Goal: Task Accomplishment & Management: Manage account settings

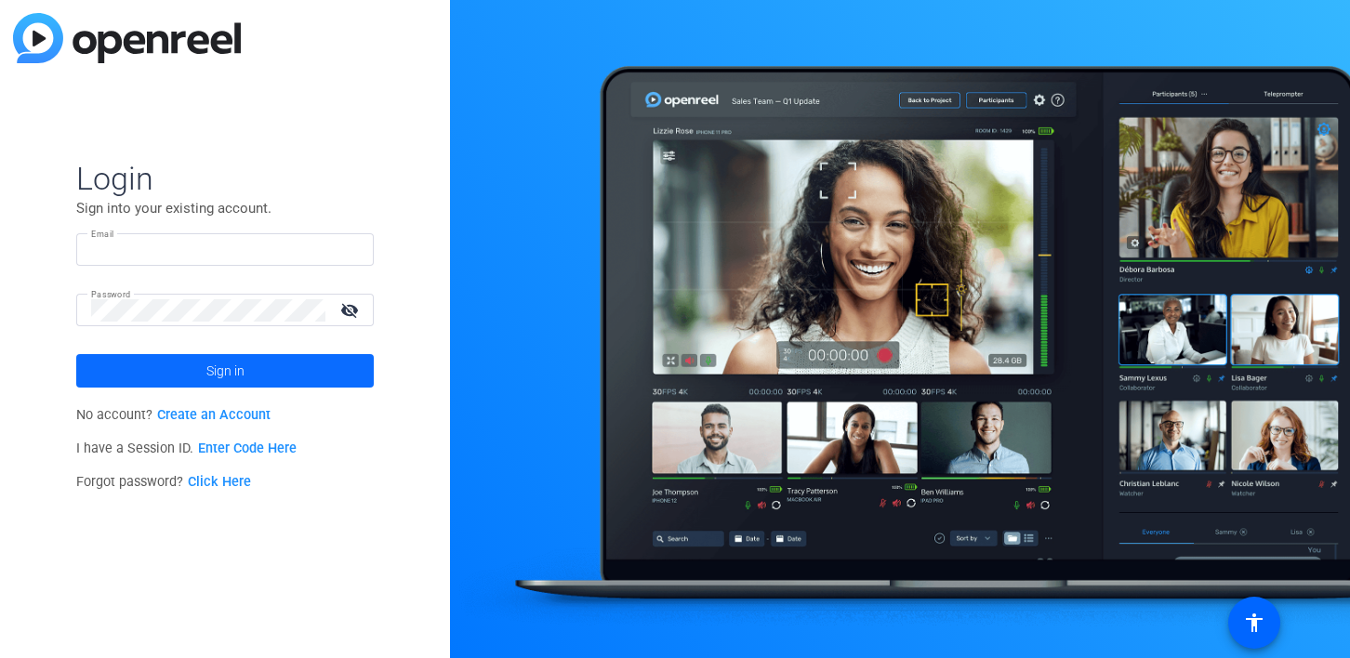
type input "[EMAIL_ADDRESS][DOMAIN_NAME]"
click at [239, 364] on span "Sign in" at bounding box center [225, 371] width 38 height 46
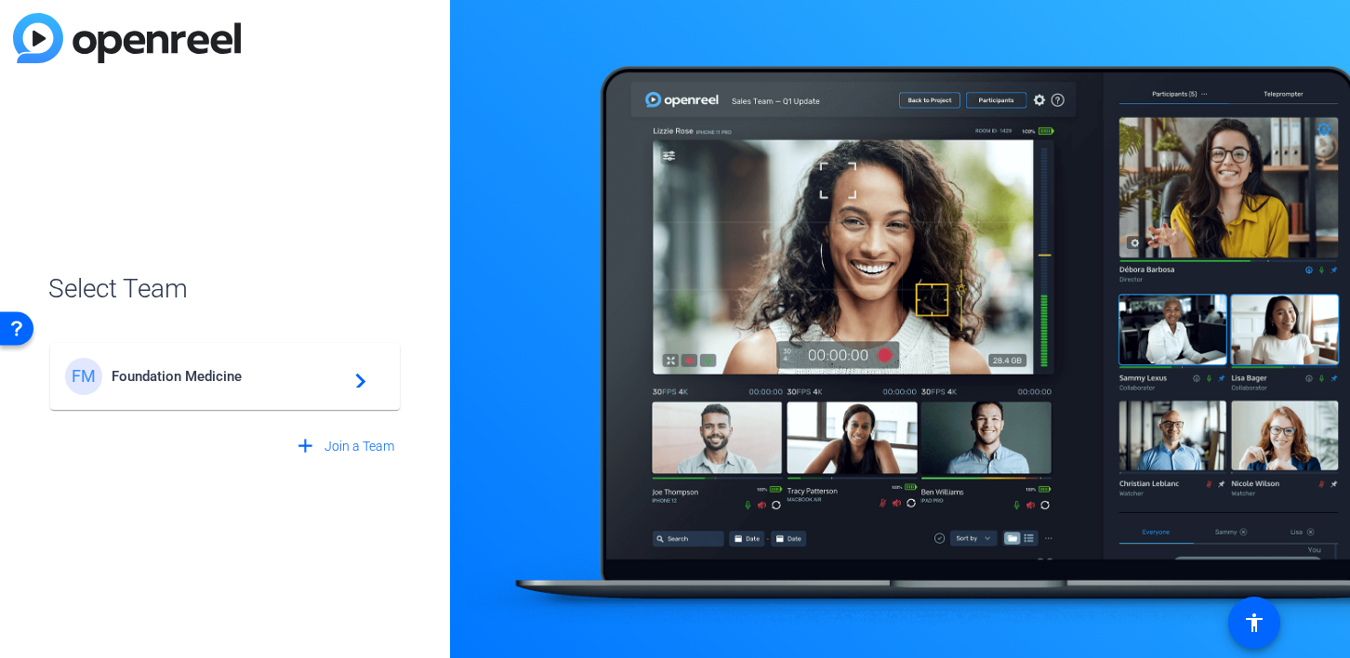
click at [218, 386] on div "FM Foundation Medicine navigate_next" at bounding box center [225, 376] width 320 height 37
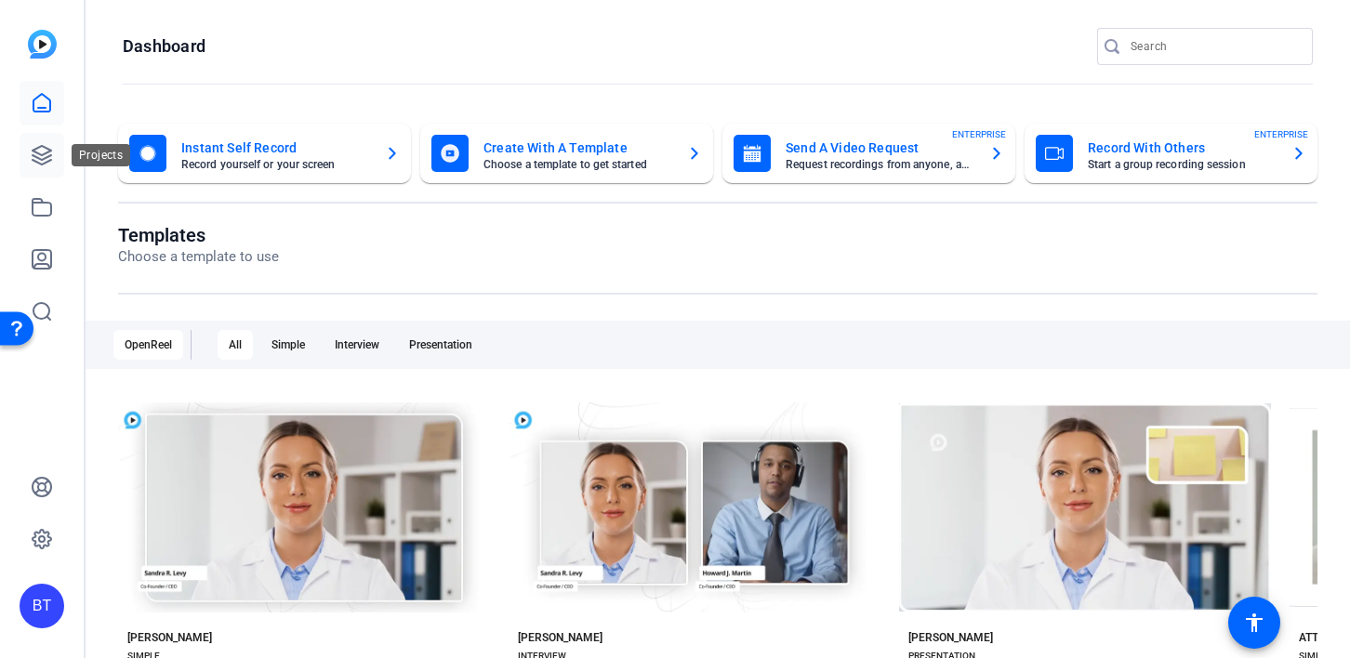
click at [44, 165] on icon at bounding box center [42, 155] width 22 height 22
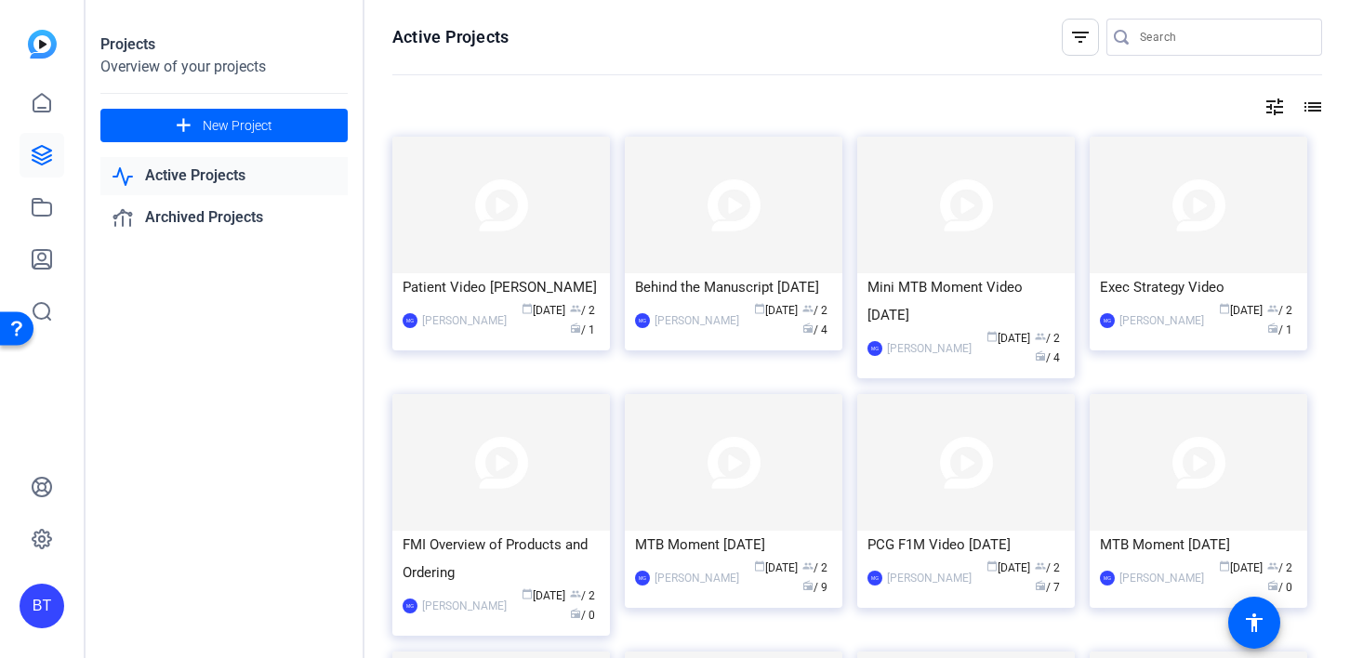
click at [156, 175] on link "Active Projects" at bounding box center [223, 176] width 247 height 38
click at [43, 106] on icon at bounding box center [42, 103] width 22 height 22
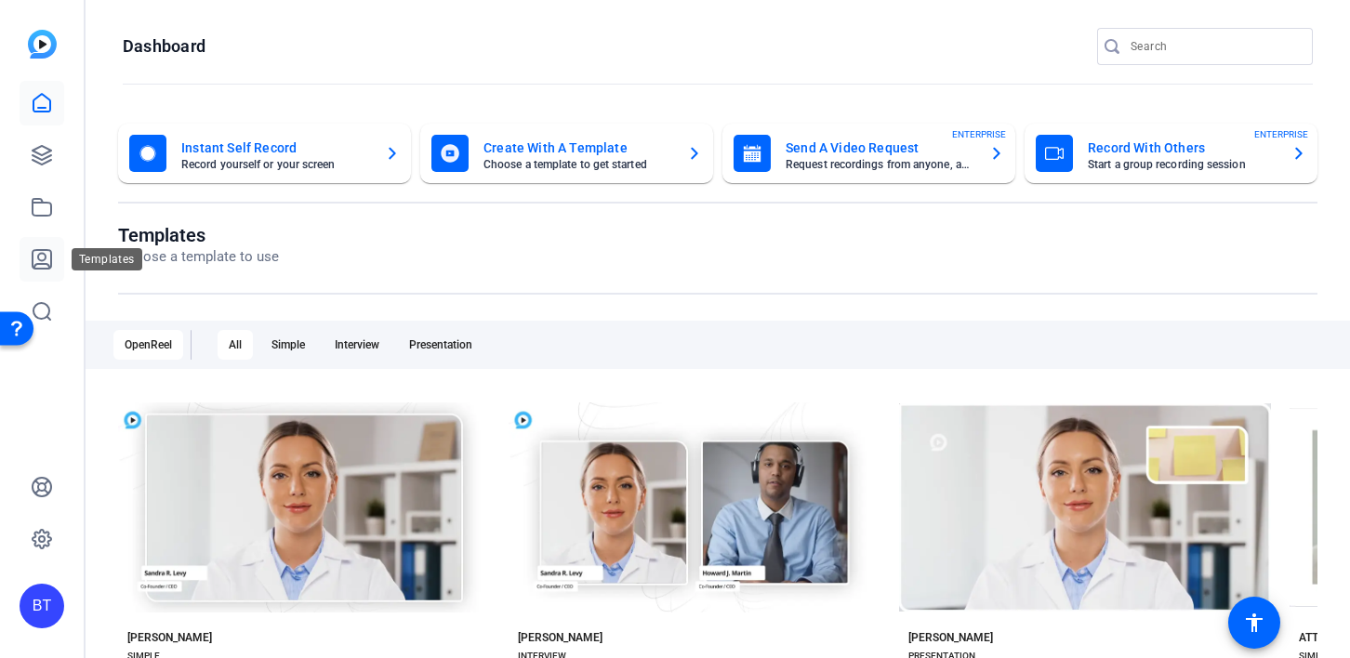
click at [39, 262] on icon at bounding box center [42, 259] width 22 height 22
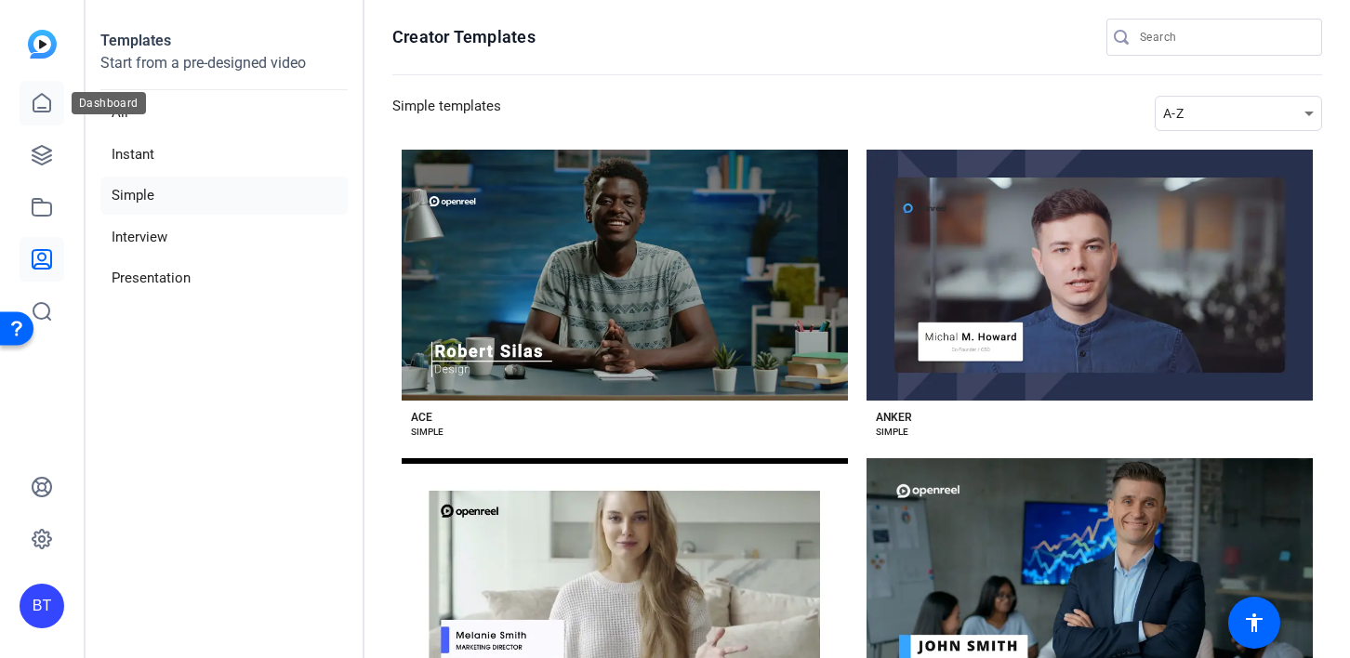
click at [45, 118] on link at bounding box center [42, 103] width 45 height 45
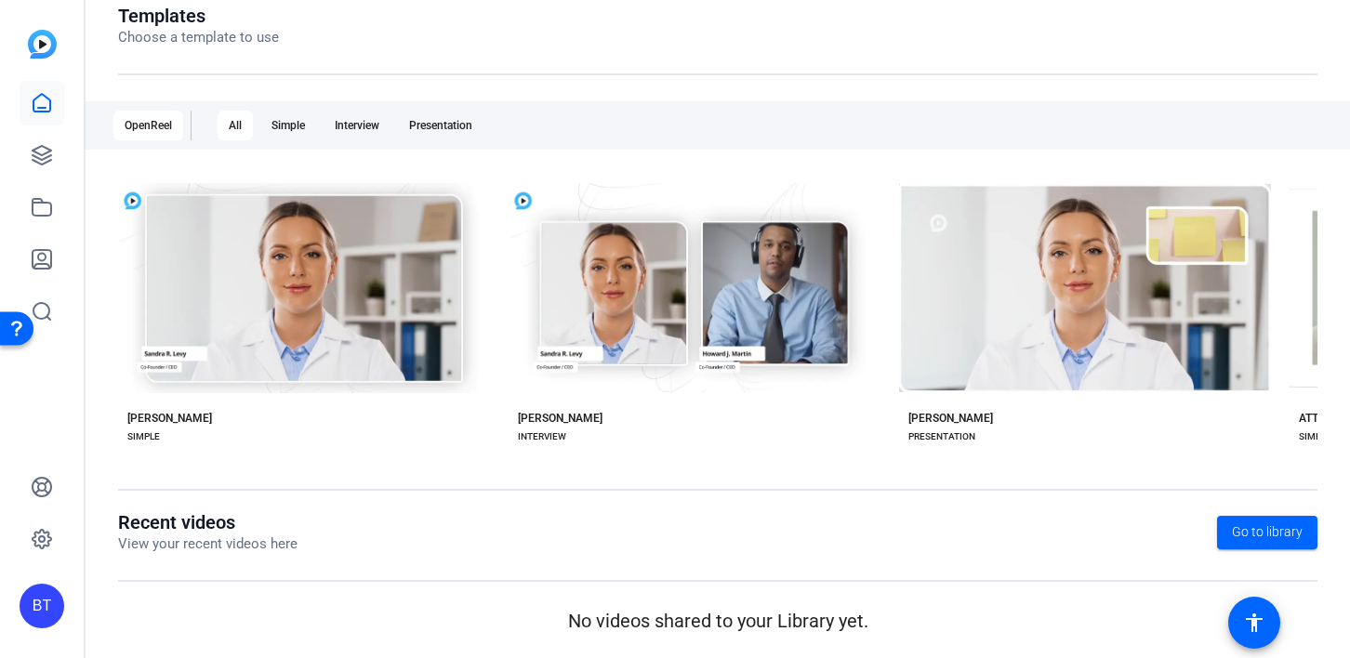
scroll to position [213, 0]
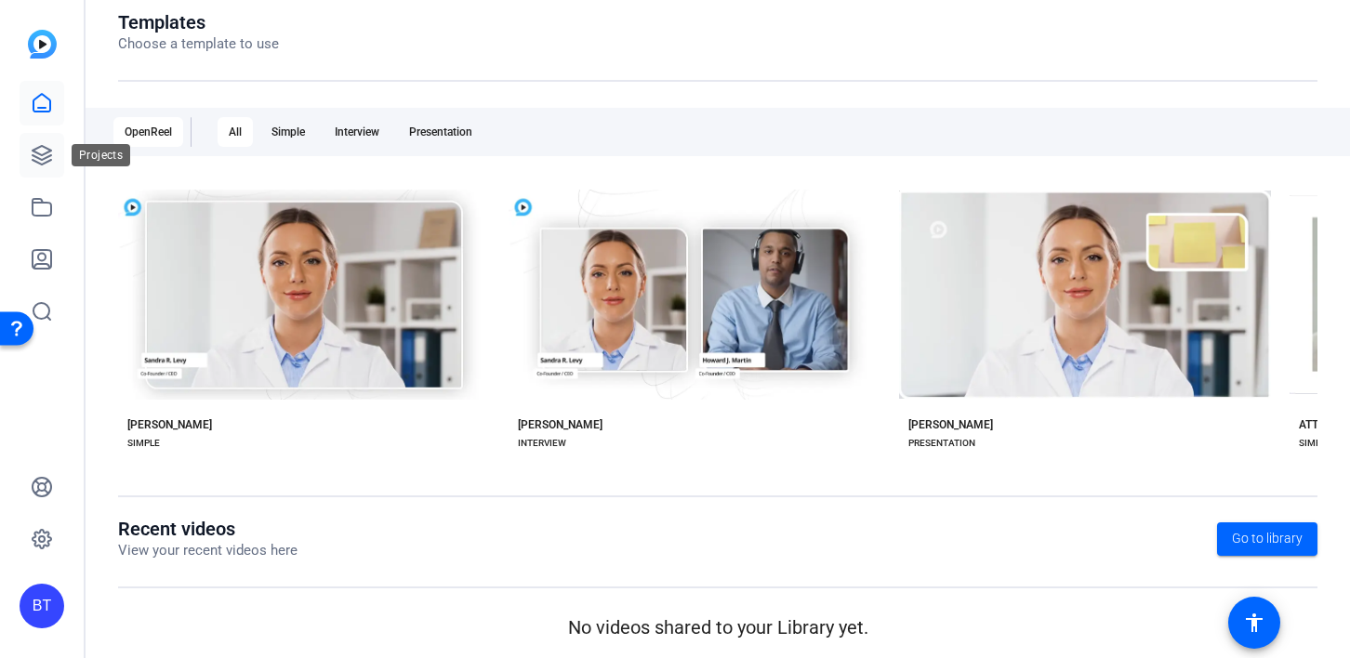
click at [39, 158] on icon at bounding box center [42, 155] width 19 height 19
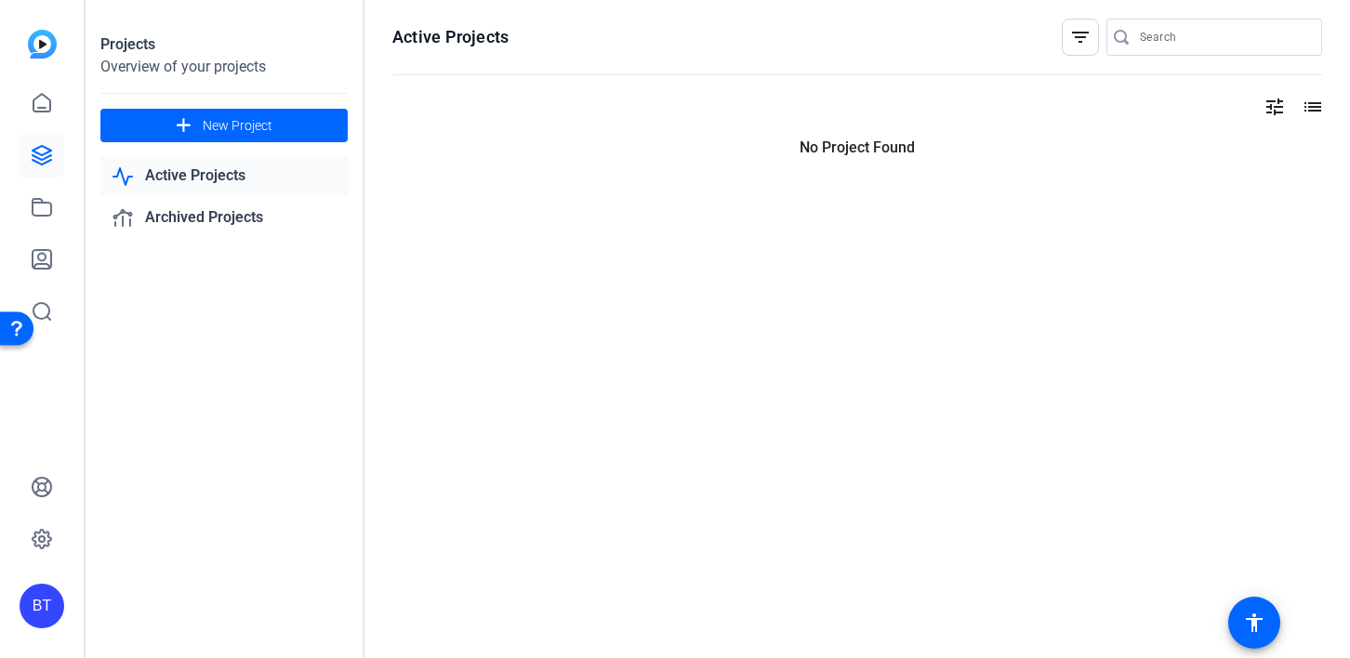
scroll to position [0, 0]
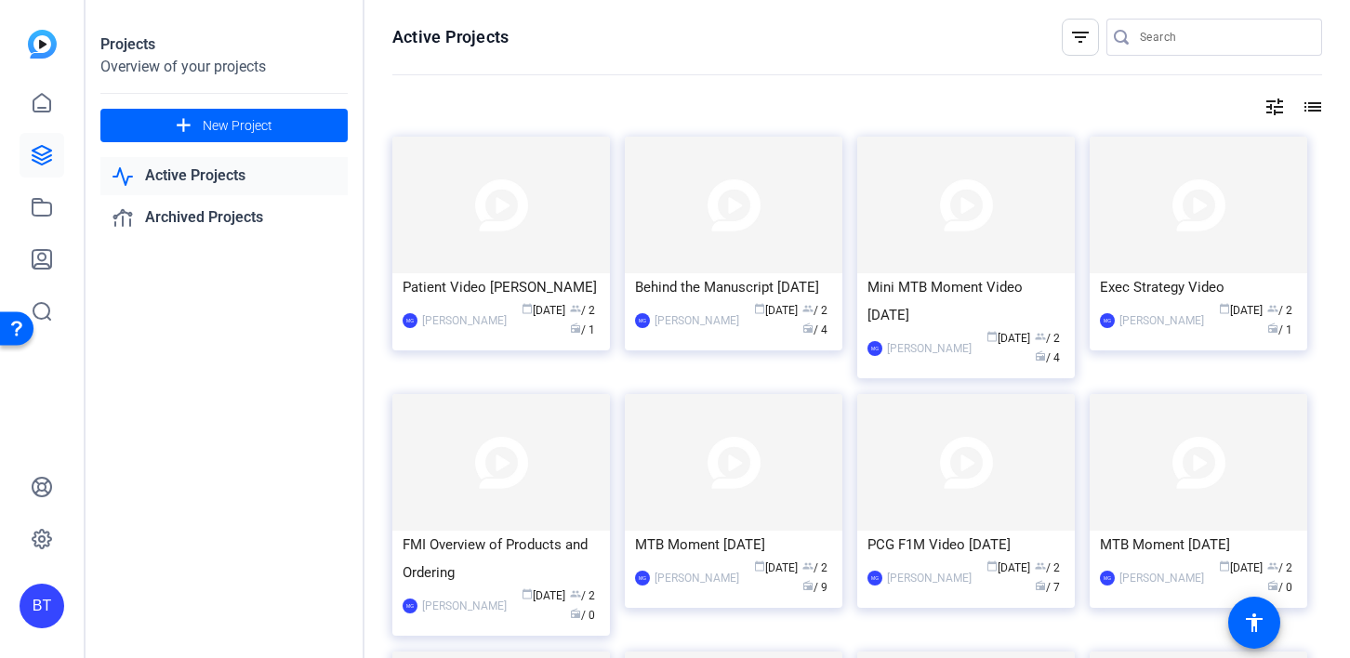
click at [217, 165] on link "Active Projects" at bounding box center [223, 176] width 247 height 38
click at [473, 294] on div "Patient Video [PERSON_NAME]" at bounding box center [501, 287] width 197 height 28
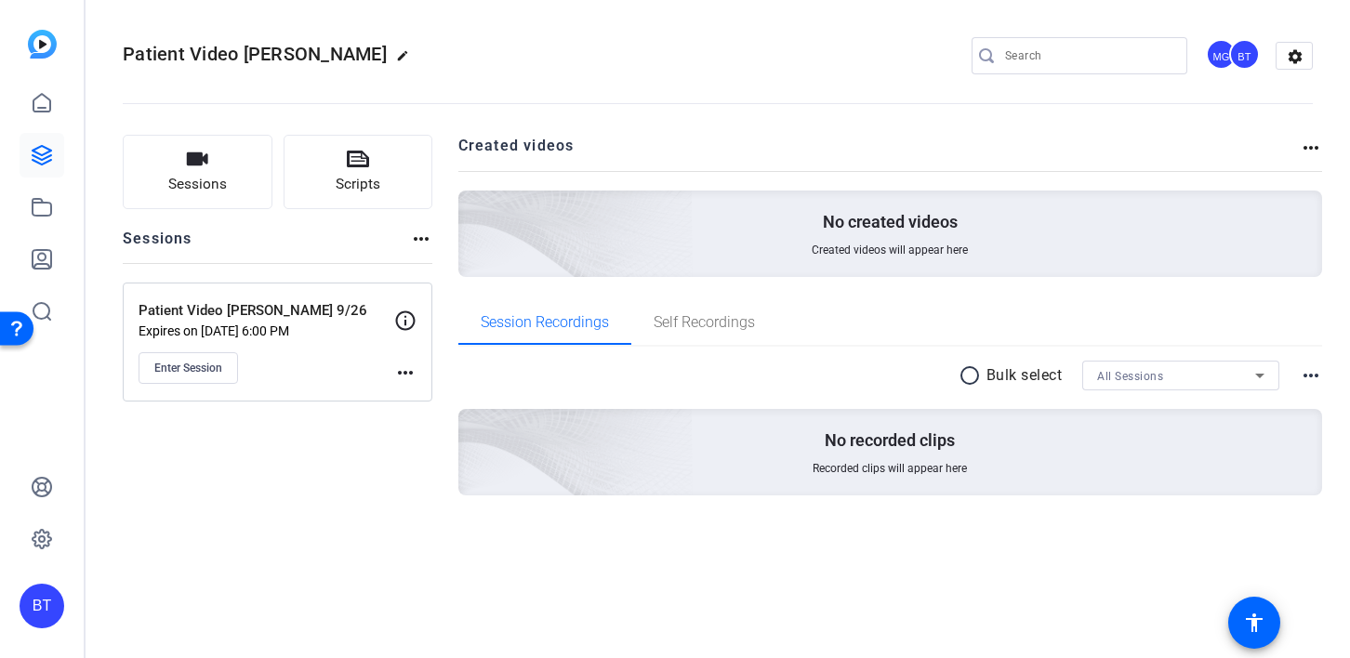
click at [404, 362] on mat-icon "more_horiz" at bounding box center [405, 373] width 22 height 22
click at [417, 396] on span "Edit Session" at bounding box center [451, 400] width 85 height 22
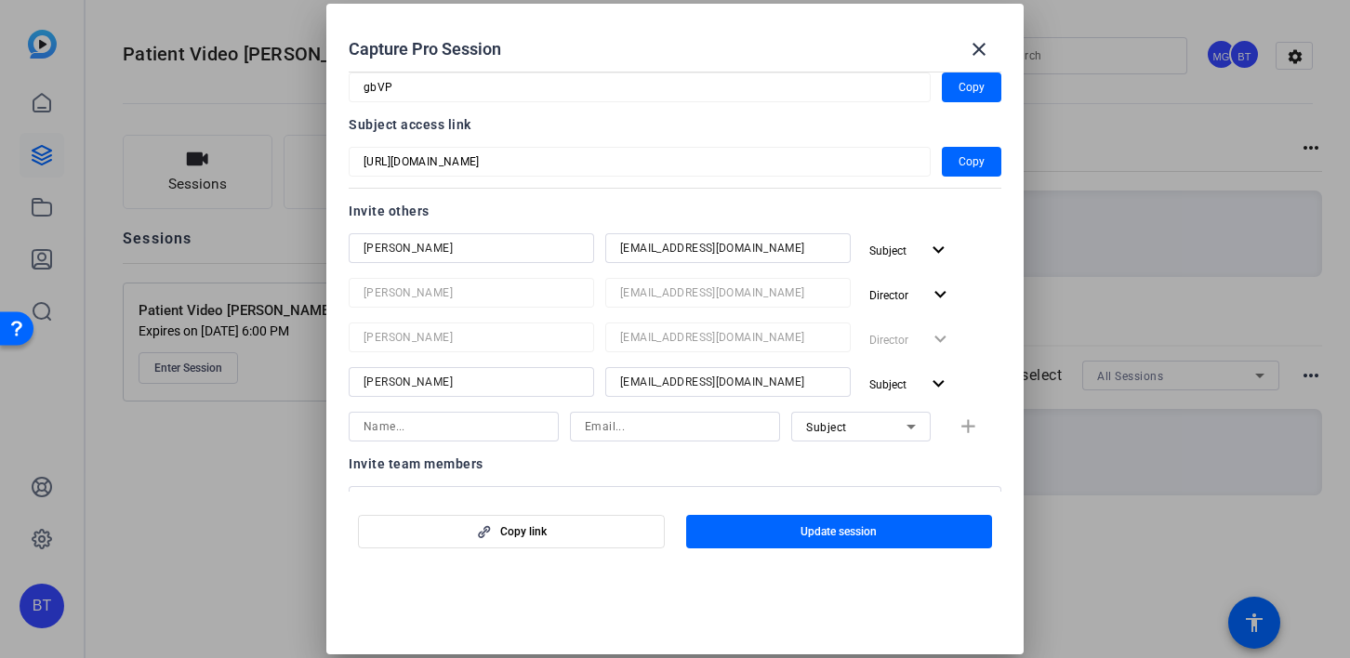
scroll to position [117, 0]
click at [941, 245] on mat-icon "expand_more" at bounding box center [938, 251] width 23 height 23
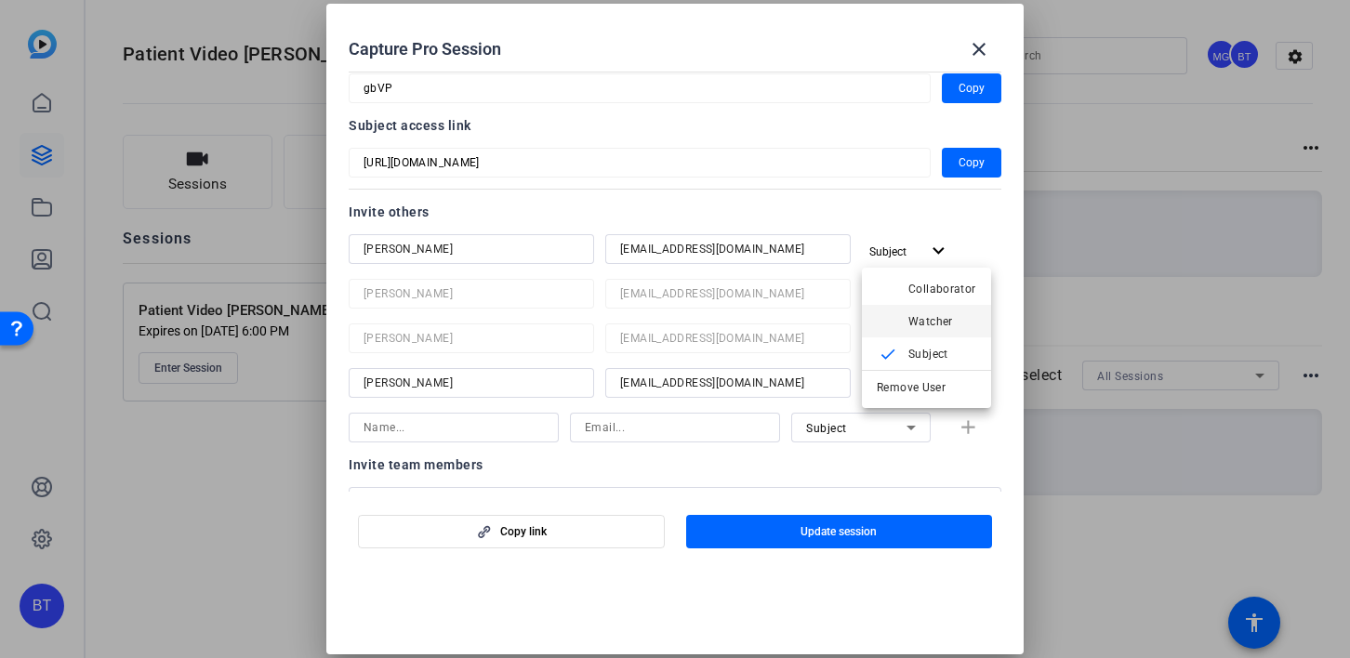
click at [923, 316] on span "Watcher" at bounding box center [930, 321] width 45 height 13
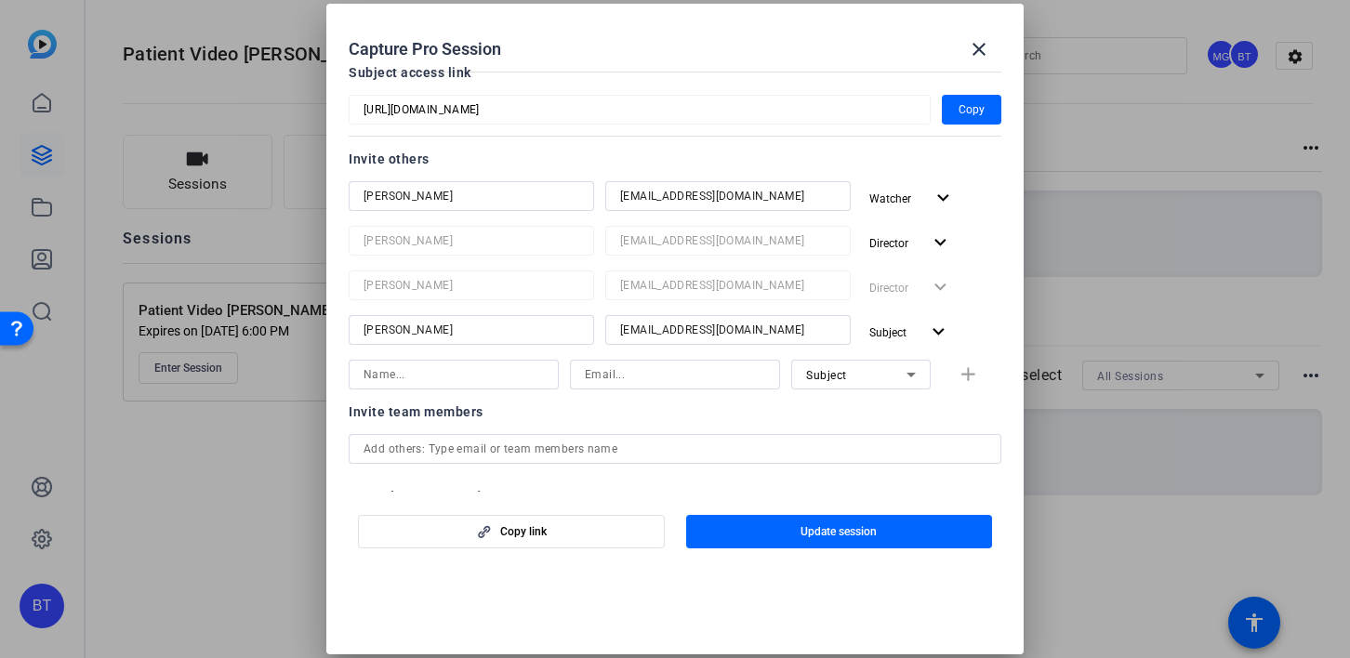
scroll to position [159, 0]
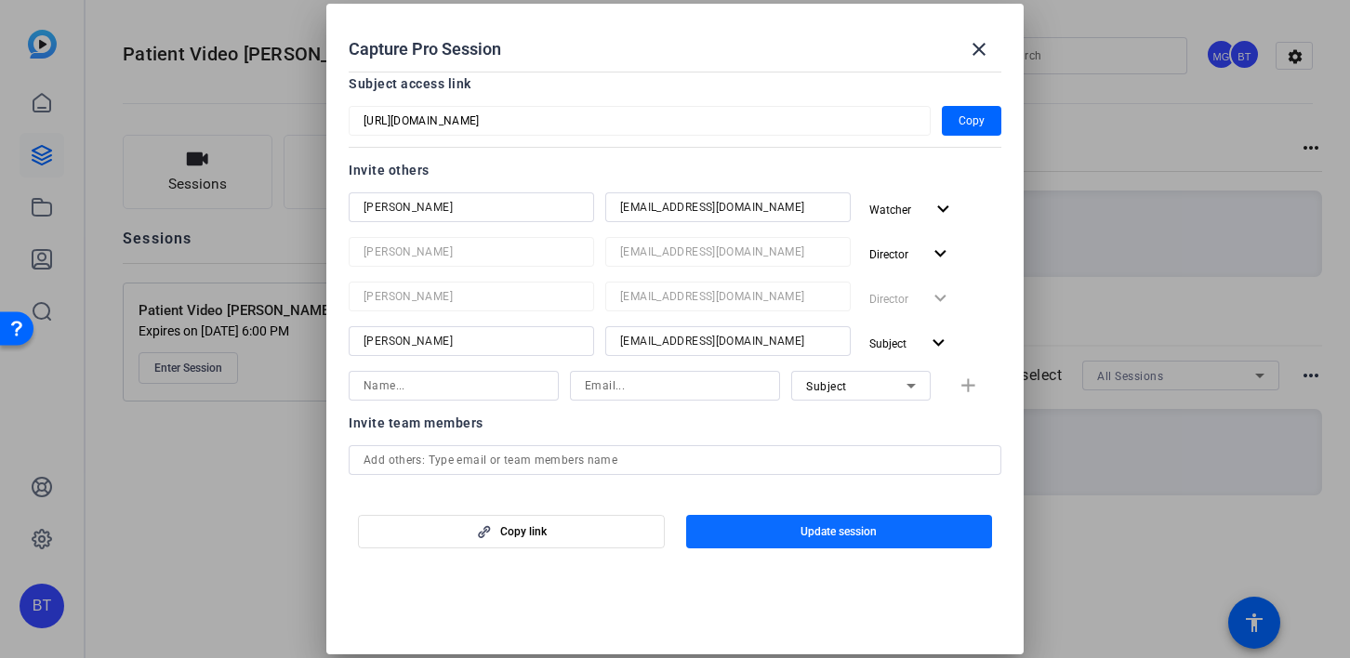
click at [870, 541] on span "button" at bounding box center [839, 531] width 307 height 45
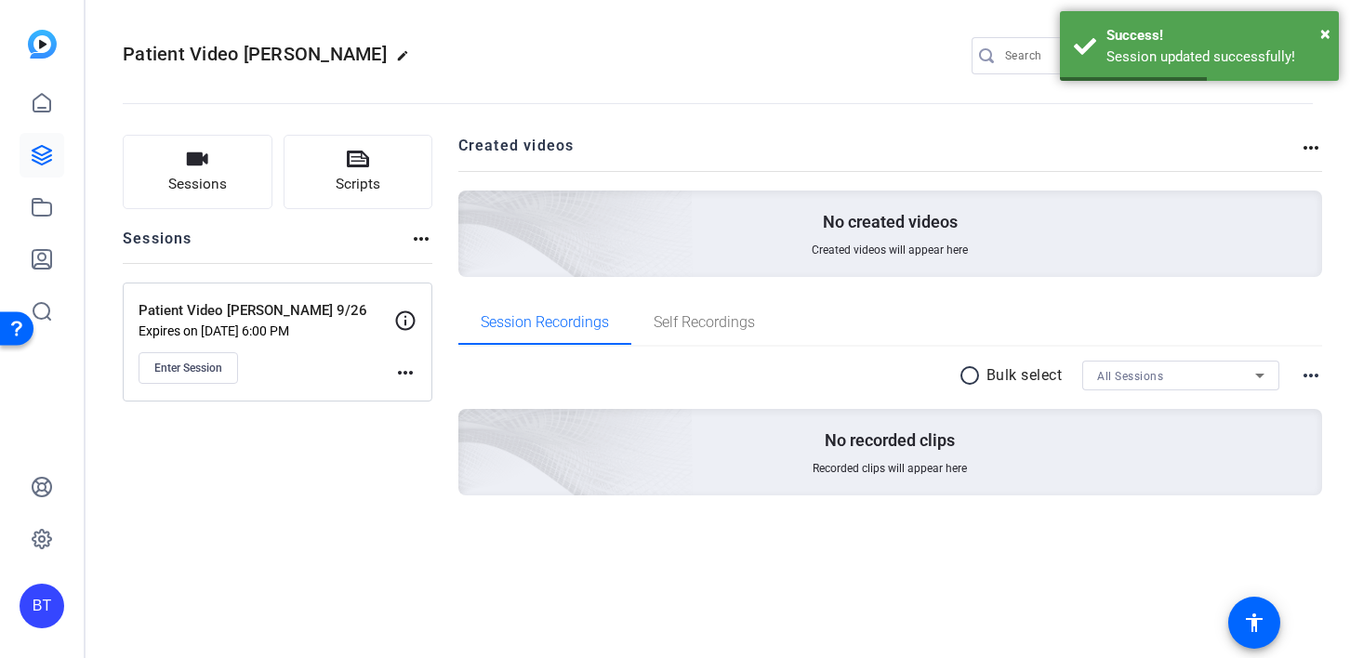
click at [420, 375] on div "Patient Video [PERSON_NAME] 9/26 Expires on [DATE] 6:00 PM Enter Session more_h…" at bounding box center [278, 342] width 310 height 119
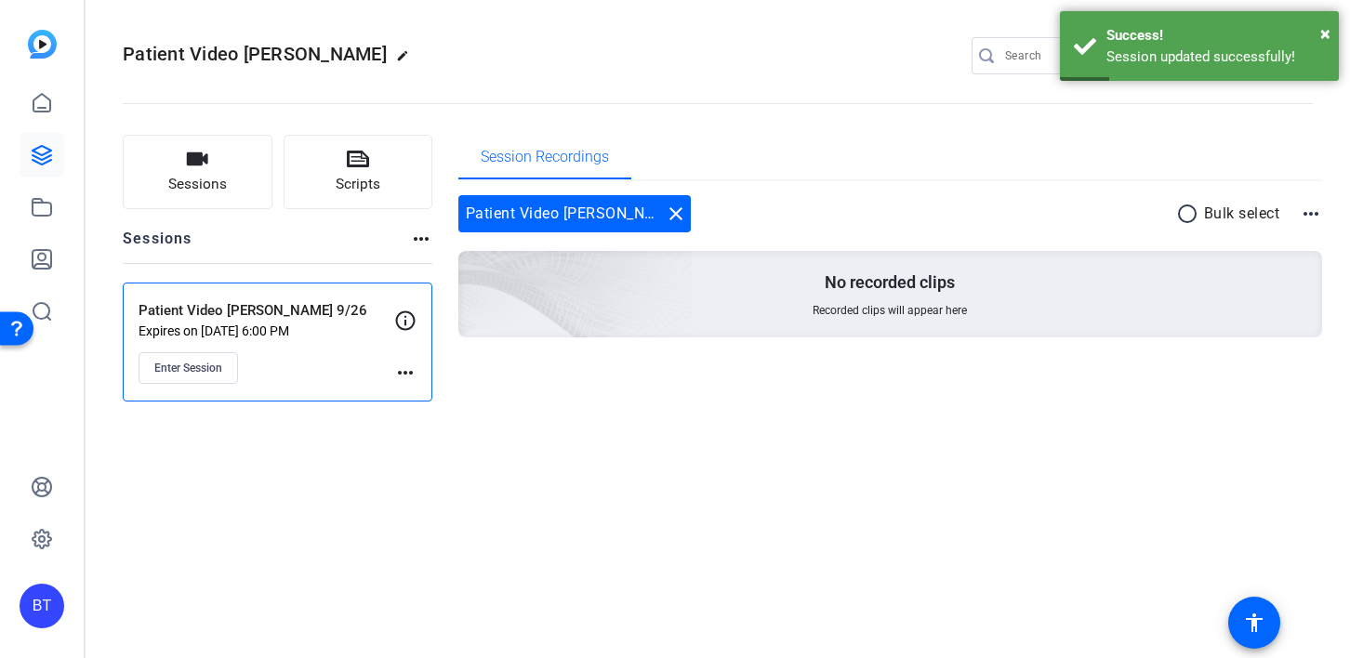
click at [409, 375] on mat-icon "more_horiz" at bounding box center [405, 373] width 22 height 22
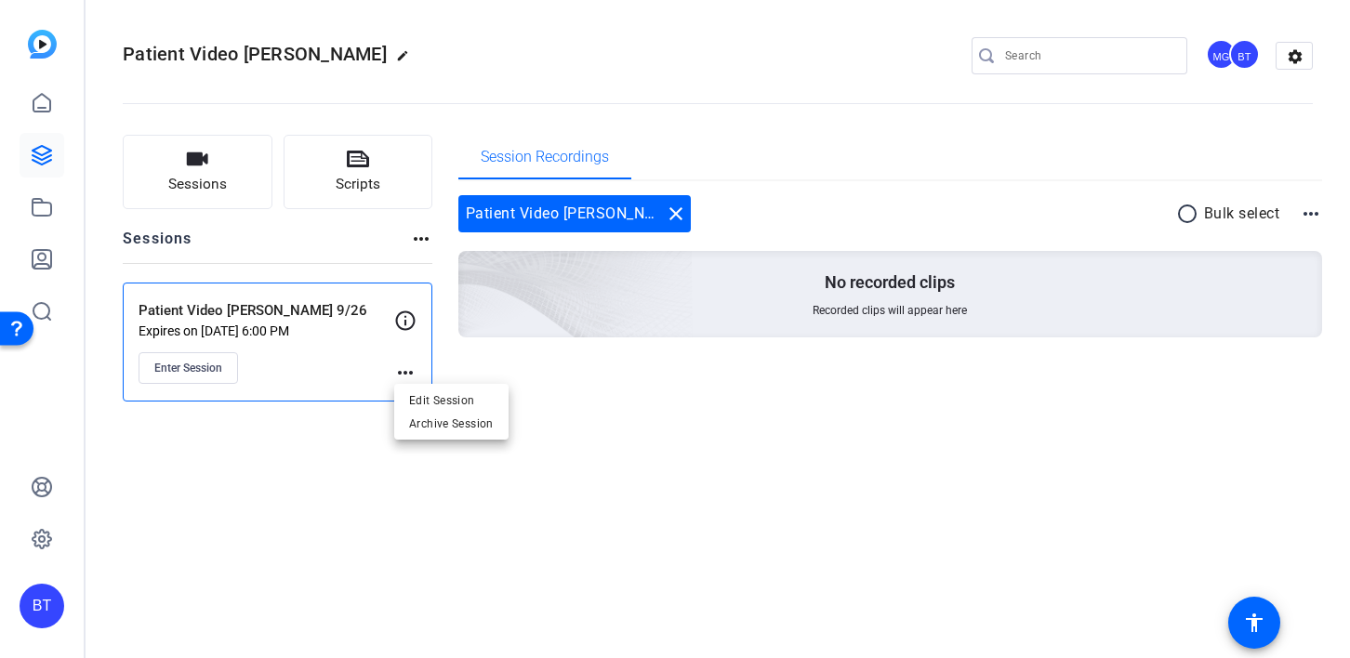
click at [409, 375] on div at bounding box center [675, 329] width 1350 height 658
click at [405, 367] on mat-icon "more_horiz" at bounding box center [405, 373] width 22 height 22
click at [429, 398] on span "Edit Session" at bounding box center [451, 400] width 85 height 22
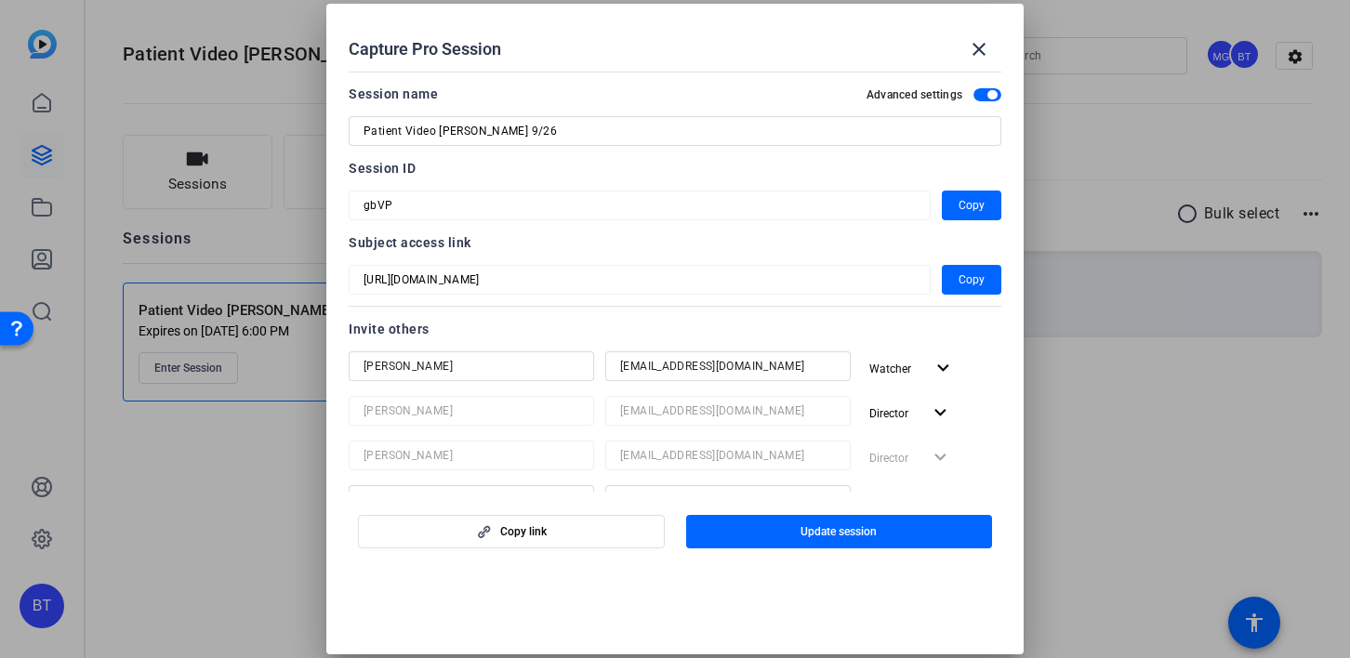
click at [654, 358] on input "[EMAIL_ADDRESS][DOMAIN_NAME]" at bounding box center [728, 366] width 216 height 22
click at [978, 278] on span "Copy" at bounding box center [971, 280] width 26 height 22
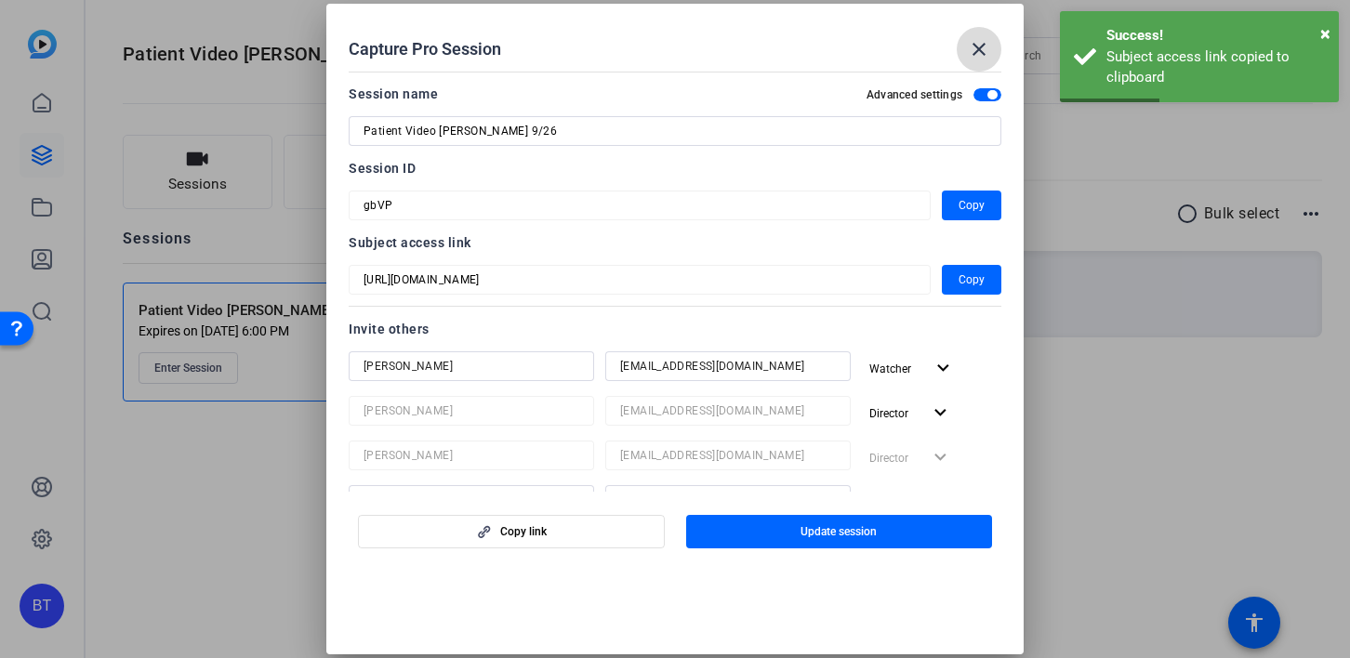
click at [976, 40] on mat-icon "close" at bounding box center [979, 49] width 22 height 22
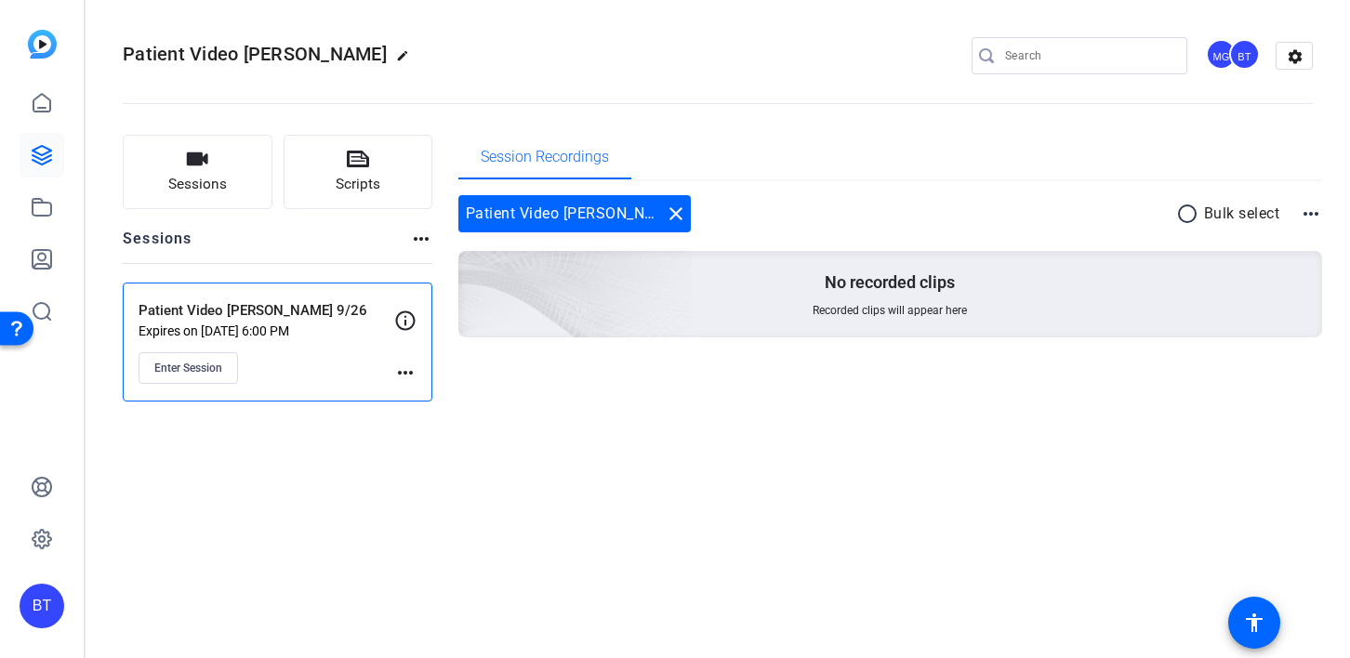
click at [408, 367] on mat-icon "more_horiz" at bounding box center [405, 373] width 22 height 22
click at [420, 401] on span "Edit Session" at bounding box center [451, 400] width 85 height 22
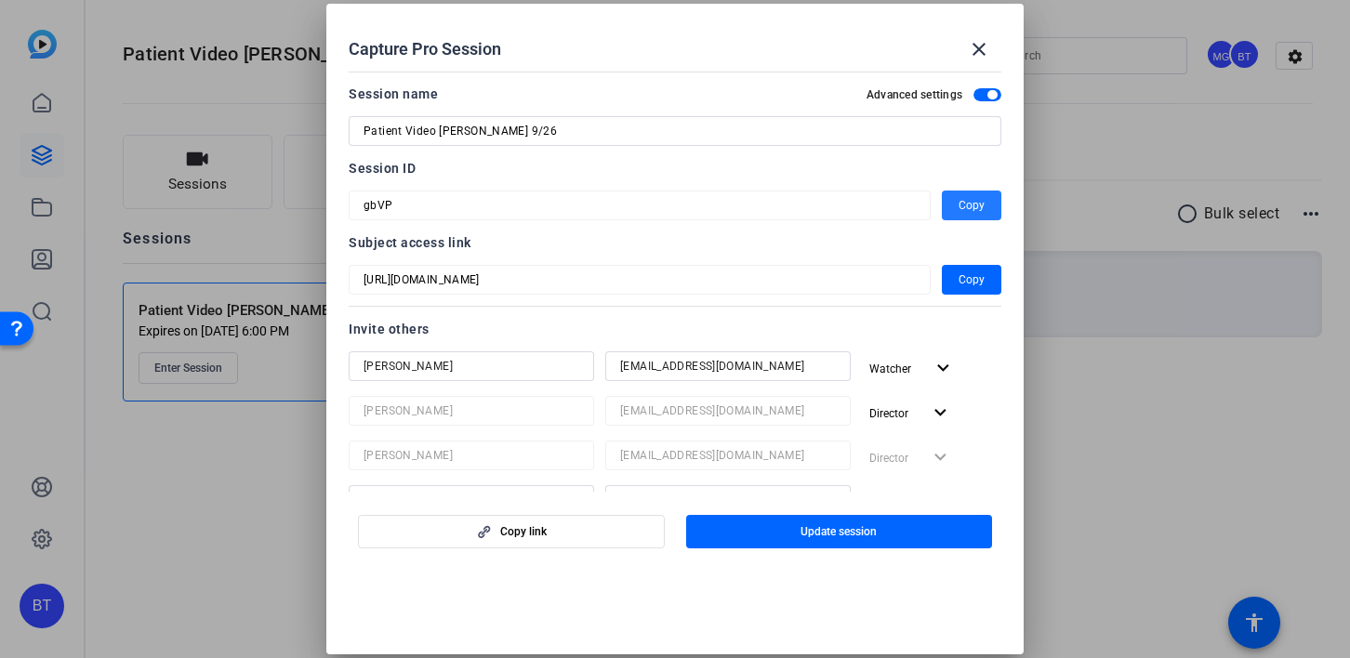
click at [974, 202] on span "Copy" at bounding box center [971, 205] width 26 height 22
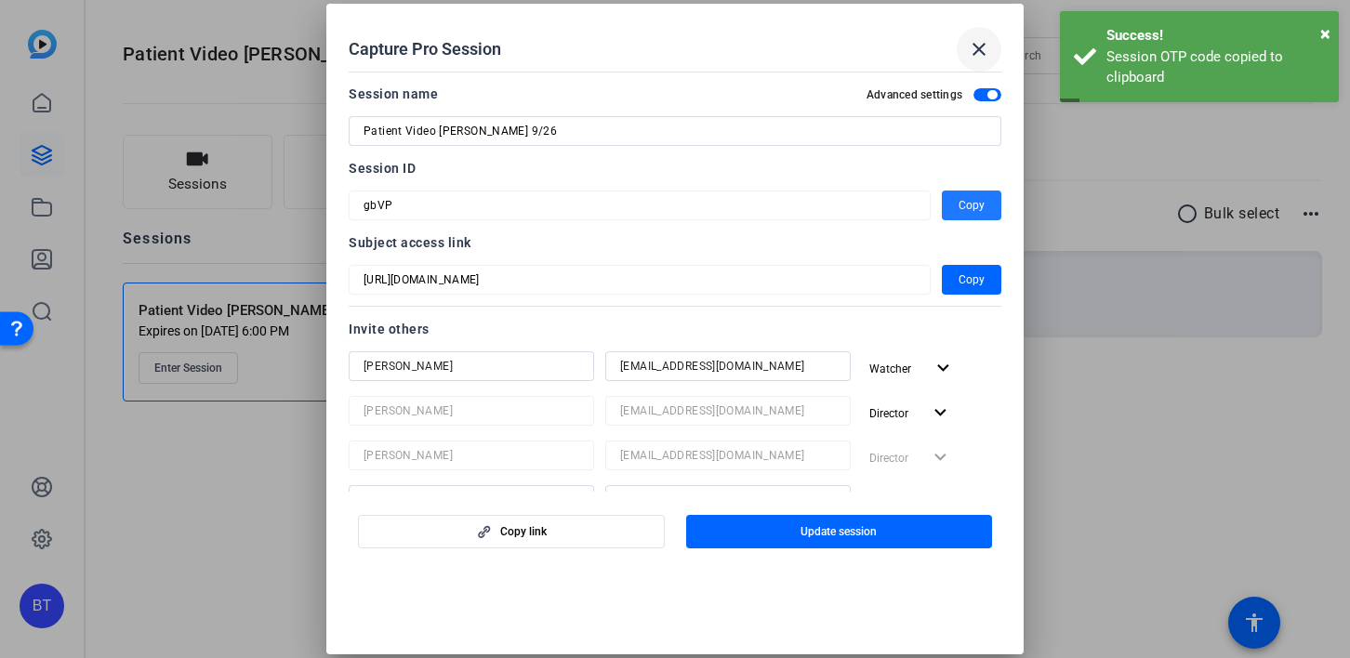
click at [985, 47] on mat-icon "close" at bounding box center [979, 49] width 22 height 22
